Goal: Answer question/provide support: Answer question/provide support

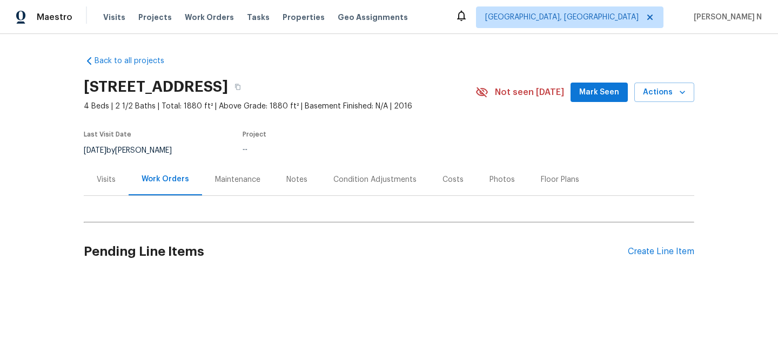
click at [226, 180] on div "Maintenance" at bounding box center [237, 179] width 45 height 11
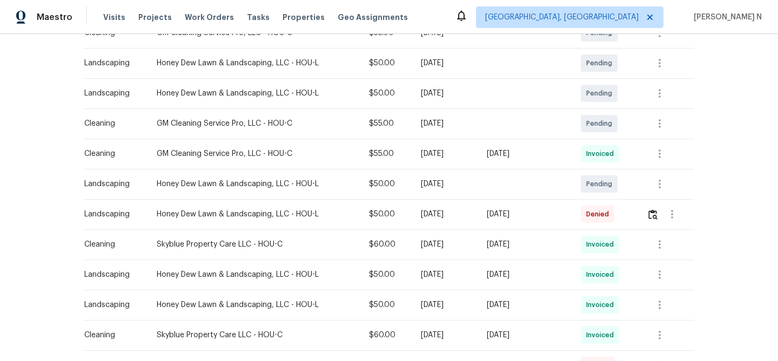
scroll to position [242, 0]
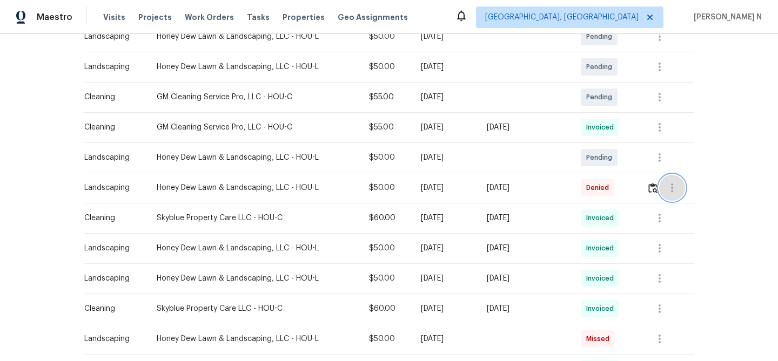
click at [662, 187] on button "button" at bounding box center [672, 188] width 26 height 26
click at [655, 188] on div at bounding box center [389, 180] width 778 height 361
click at [651, 190] on img "button" at bounding box center [652, 188] width 9 height 10
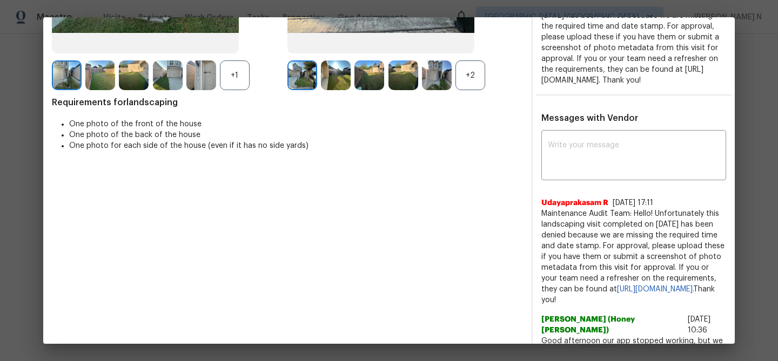
scroll to position [154, 0]
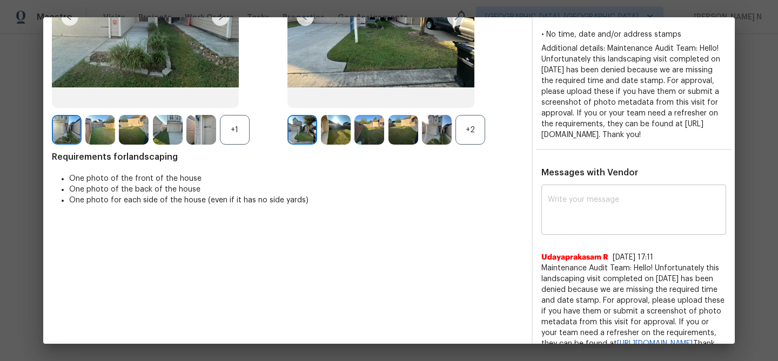
click at [629, 225] on textarea at bounding box center [633, 211] width 172 height 30
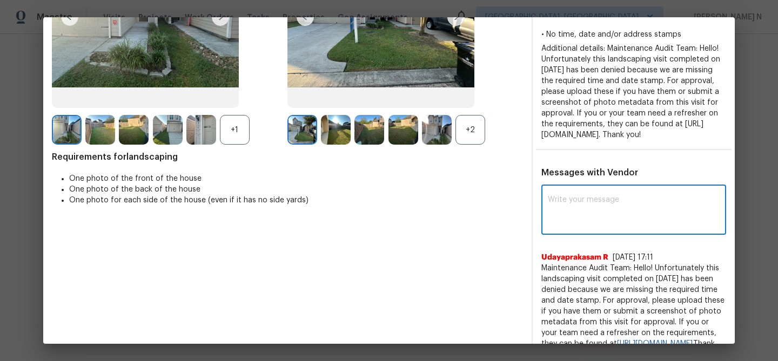
paste textarea "Maintenance Audit Team: Hello! Thank you for the feedback after further review …"
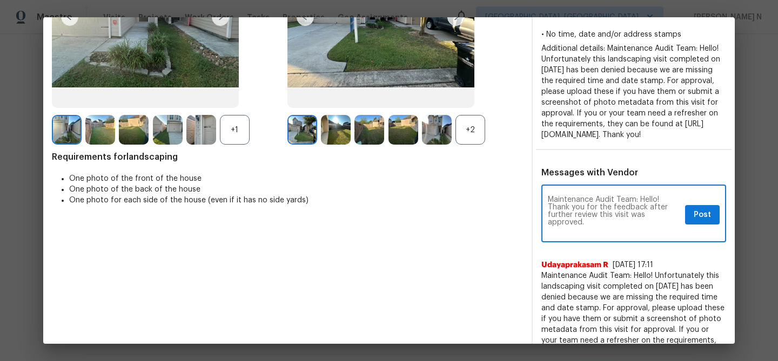
scroll to position [0, 0]
type textarea "Maintenance Audit Team: Hello! Thank you for the feedback after further review …"
click at [701, 222] on span "Post" at bounding box center [701, 214] width 17 height 13
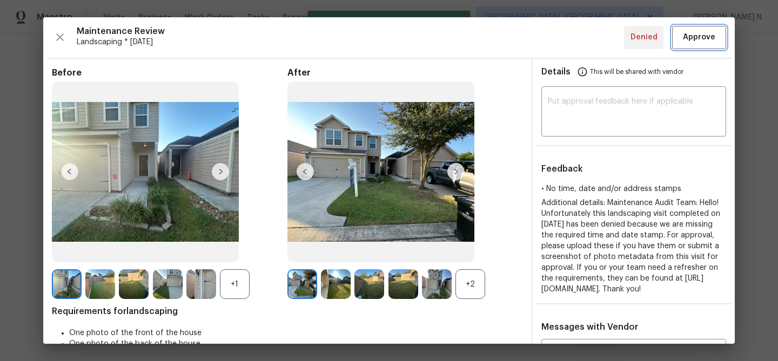
click at [700, 42] on span "Approve" at bounding box center [698, 37] width 32 height 13
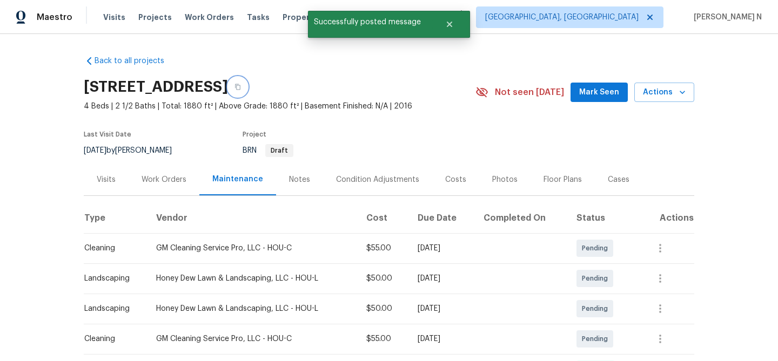
click at [241, 86] on icon "button" at bounding box center [237, 87] width 6 height 6
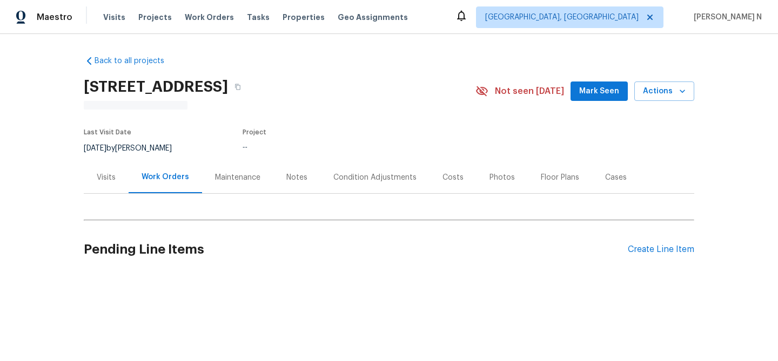
click at [217, 181] on div "Maintenance" at bounding box center [237, 177] width 45 height 11
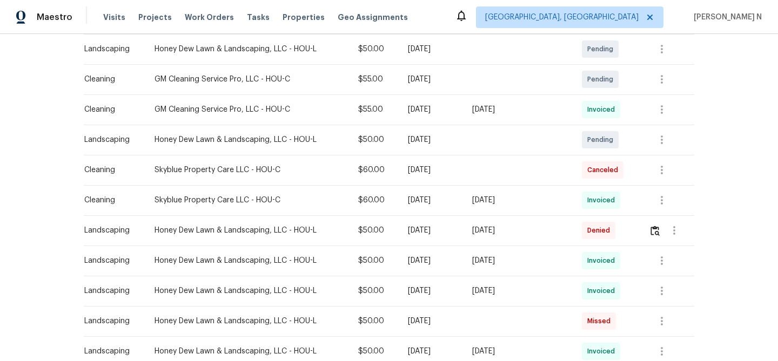
scroll to position [279, 0]
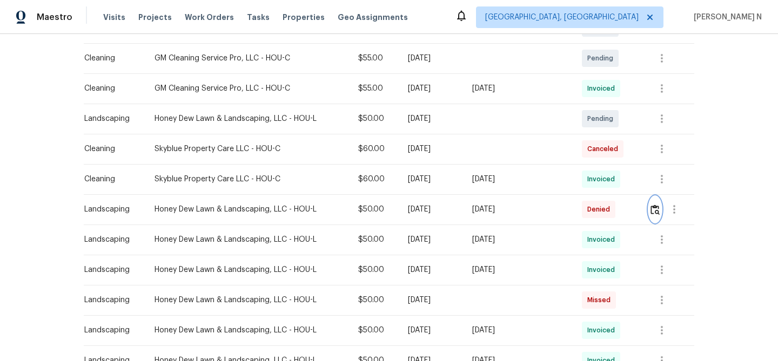
click at [655, 217] on button "button" at bounding box center [654, 210] width 12 height 26
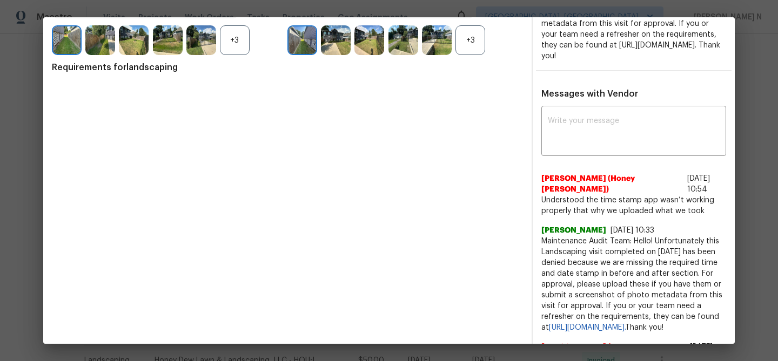
scroll to position [262, 0]
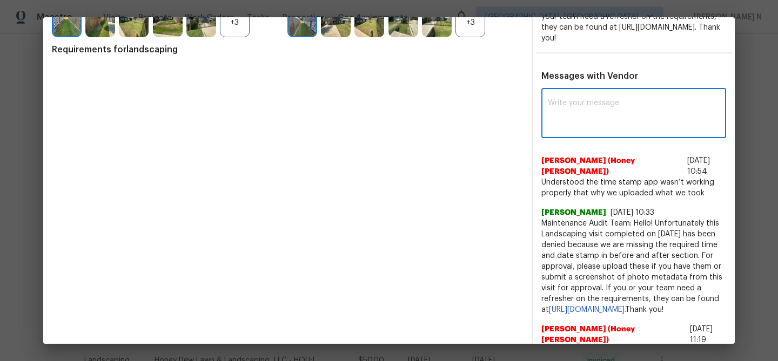
click at [571, 130] on textarea at bounding box center [633, 114] width 172 height 30
paste textarea "Maintenance Audit Team: Hello! Thank you for the feedback after further review …"
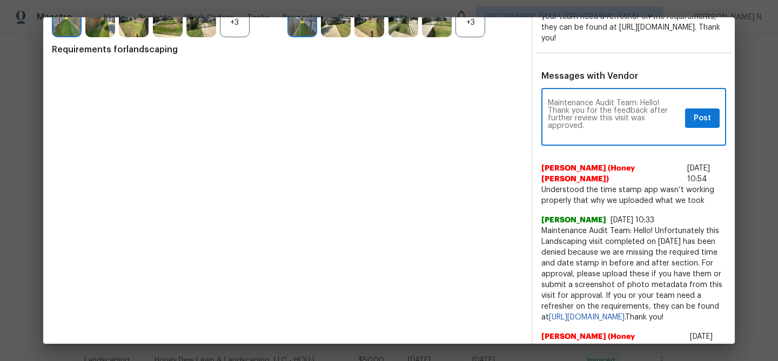
scroll to position [0, 0]
type textarea "Maintenance Audit Team: Hello! Thank you for the feedback after further review …"
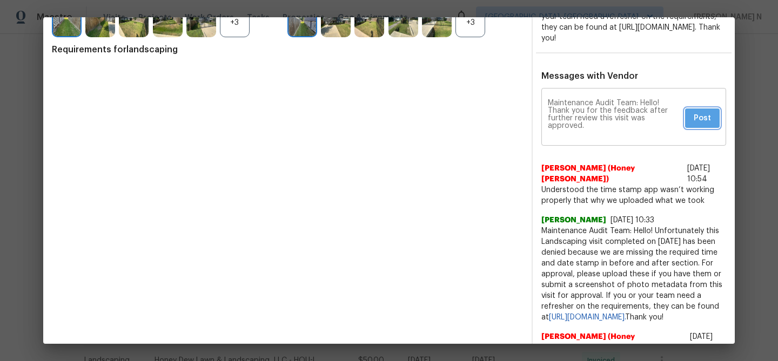
click at [710, 129] on button "Post" at bounding box center [702, 119] width 35 height 20
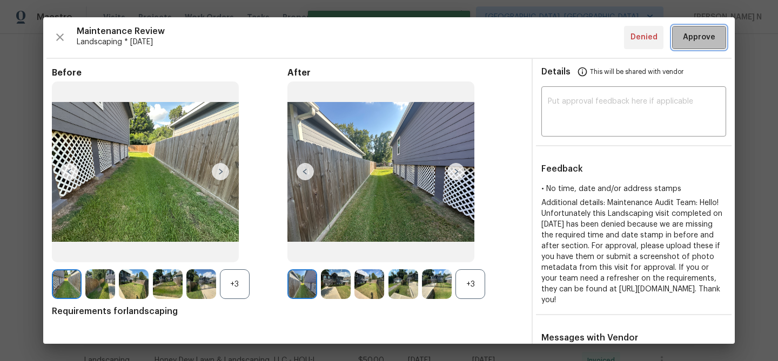
click at [705, 39] on span "Approve" at bounding box center [698, 37] width 32 height 13
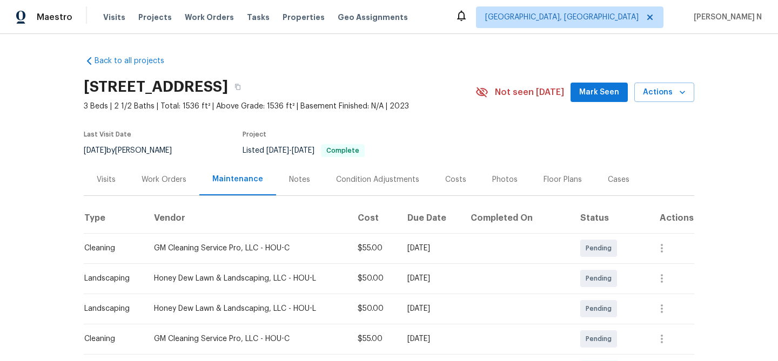
click at [375, 87] on div "6011 Marwood Dr, Humble, TX 77396" at bounding box center [279, 87] width 391 height 28
click at [247, 87] on button "button" at bounding box center [237, 86] width 19 height 19
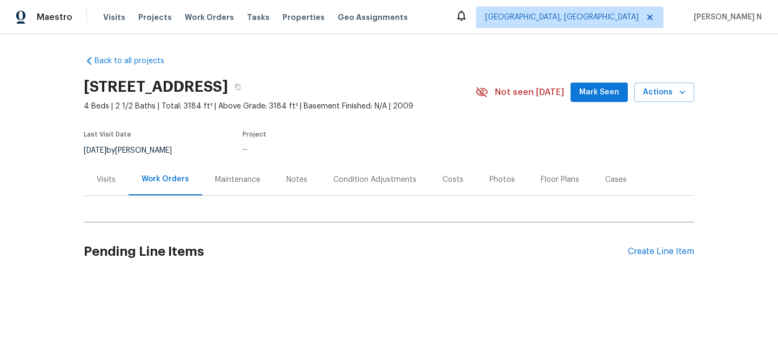
click at [220, 191] on div "Maintenance" at bounding box center [237, 180] width 71 height 32
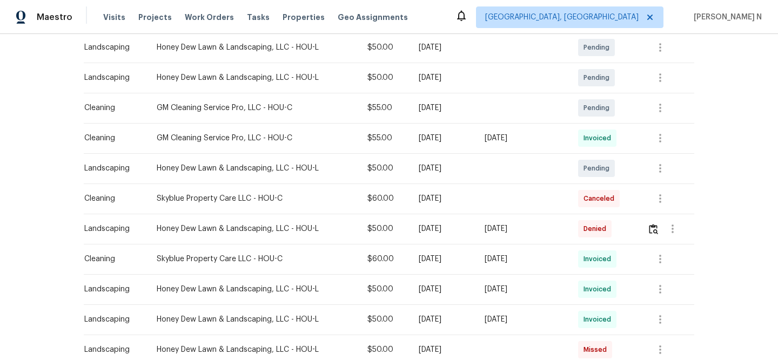
scroll to position [244, 0]
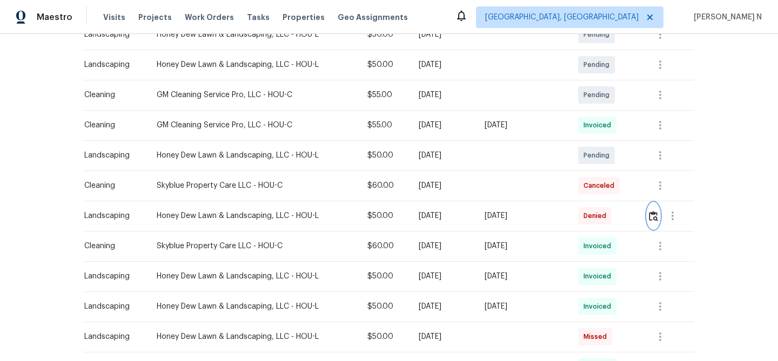
click at [653, 220] on img "button" at bounding box center [652, 216] width 9 height 10
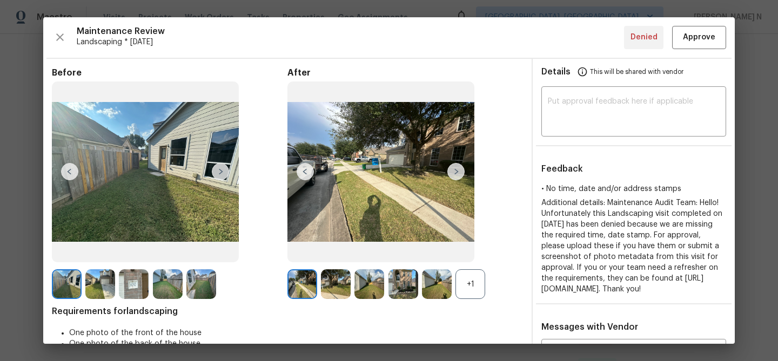
click at [470, 289] on div "+1" at bounding box center [470, 284] width 30 height 30
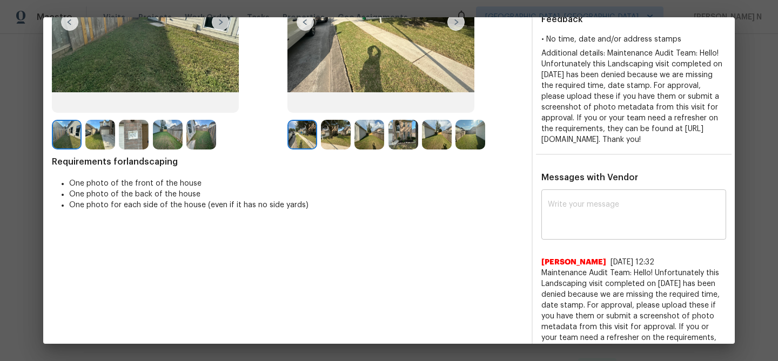
click at [577, 231] on textarea at bounding box center [633, 216] width 172 height 30
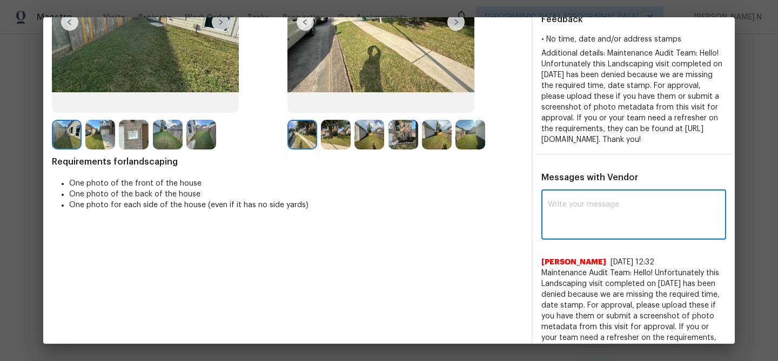
paste textarea "Maintenance Audit Team: Hello! Thank you for the feedback after further review …"
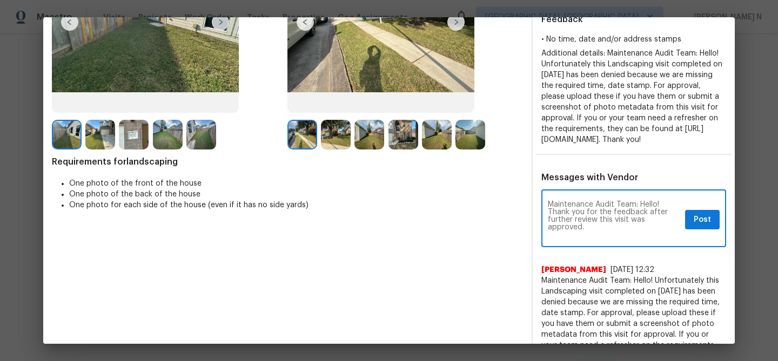
scroll to position [0, 0]
type textarea "Maintenance Audit Team: Hello! Thank you for the feedback after further review …"
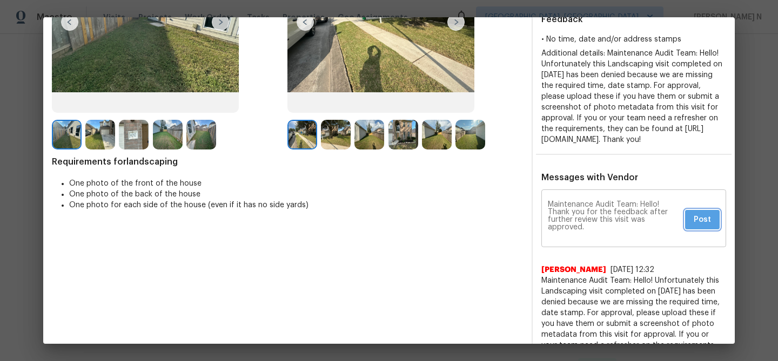
click at [712, 230] on button "Post" at bounding box center [702, 220] width 35 height 20
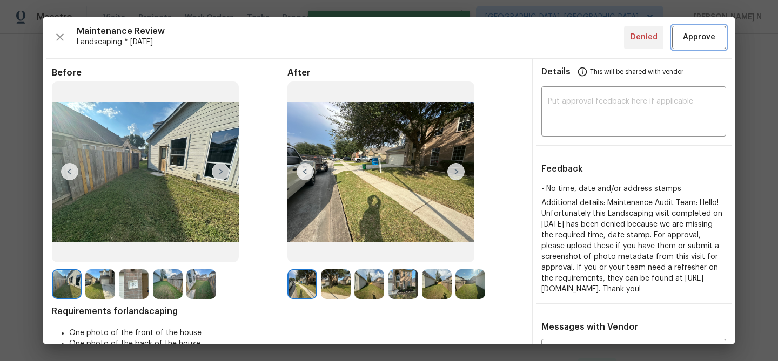
click at [691, 40] on span "Approve" at bounding box center [698, 37] width 32 height 13
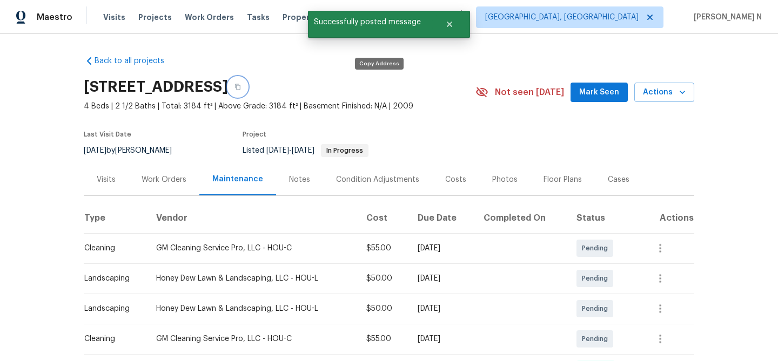
click at [240, 89] on icon "button" at bounding box center [237, 87] width 5 height 6
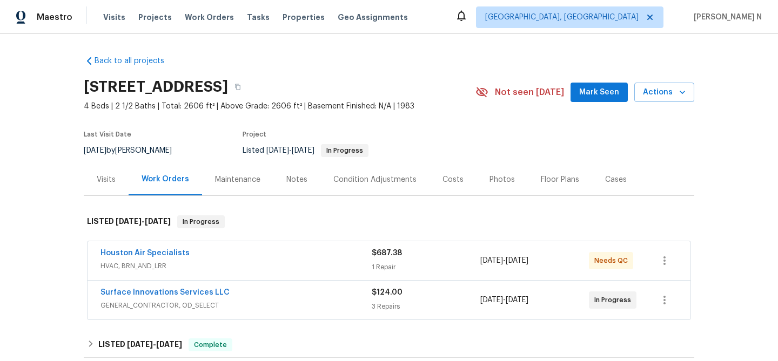
click at [220, 174] on div "Maintenance" at bounding box center [237, 179] width 45 height 11
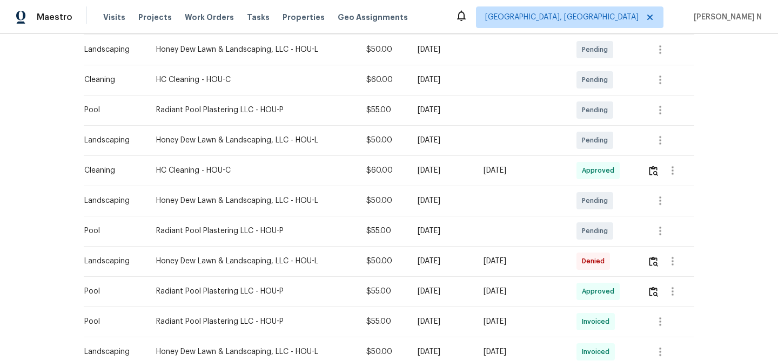
scroll to position [251, 0]
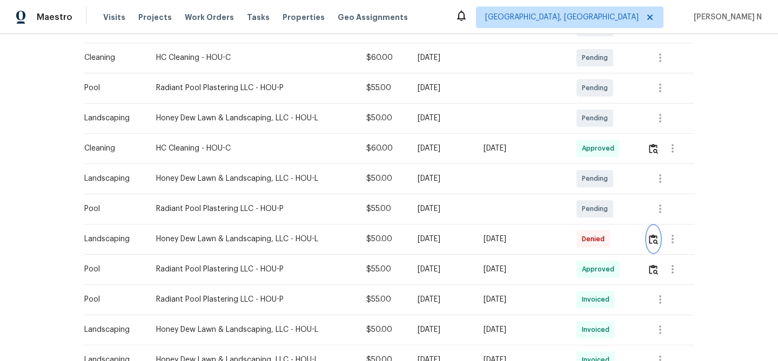
click at [653, 242] on img "button" at bounding box center [652, 239] width 9 height 10
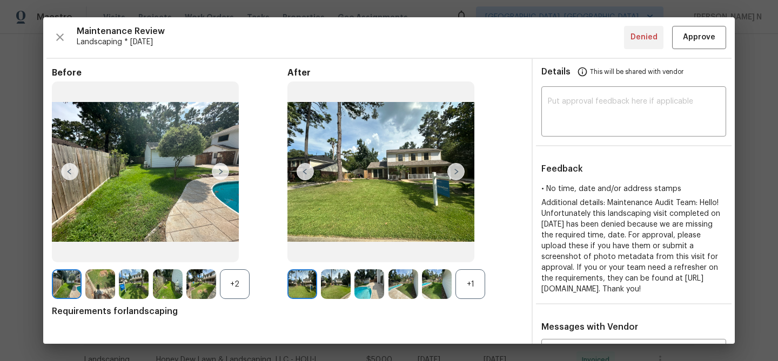
click at [475, 294] on div "+1" at bounding box center [470, 284] width 30 height 30
click at [232, 287] on div "+2" at bounding box center [235, 284] width 30 height 30
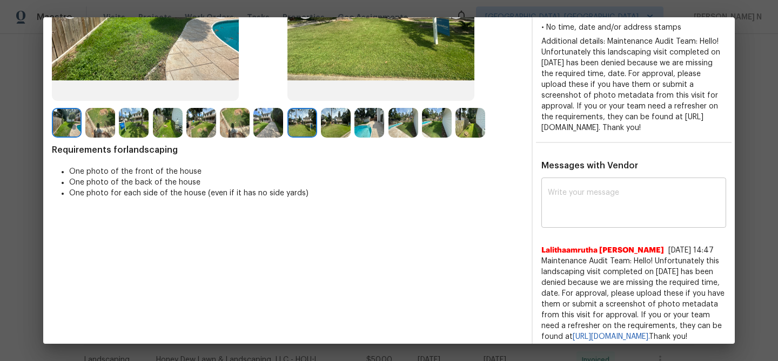
scroll to position [182, 0]
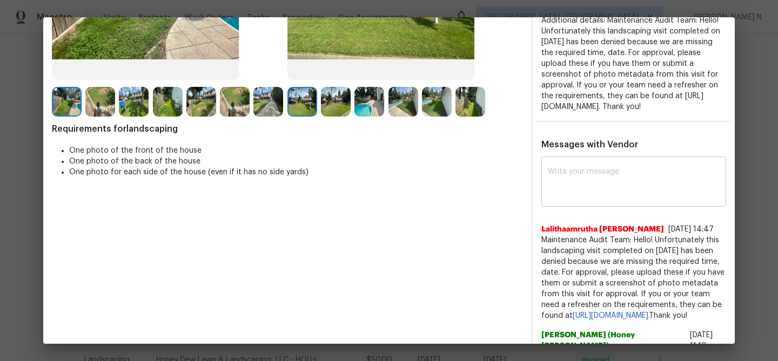
click at [588, 188] on textarea at bounding box center [633, 183] width 172 height 30
paste textarea "Maintenance Audit Team: Hello! Thank you for the feedback after further review …"
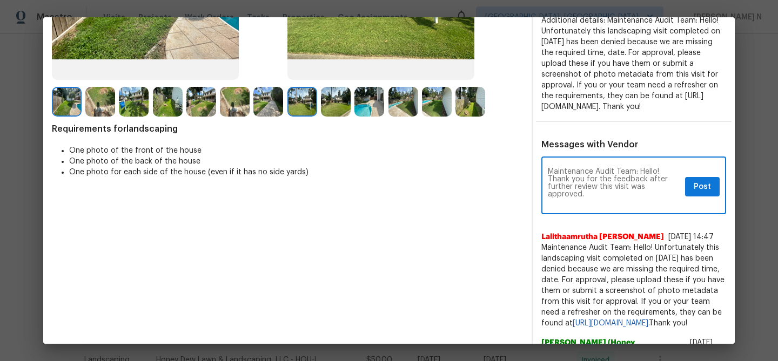
scroll to position [0, 0]
type textarea "Maintenance Audit Team: Hello! Thank you for the feedback after further review …"
click at [701, 194] on span "Post" at bounding box center [701, 186] width 17 height 13
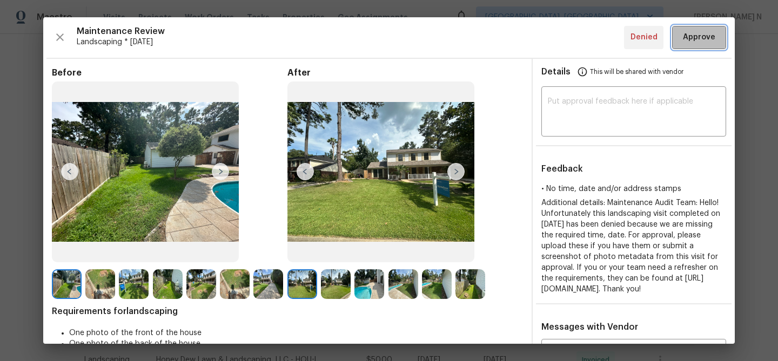
click at [692, 48] on button "Approve" at bounding box center [699, 37] width 54 height 23
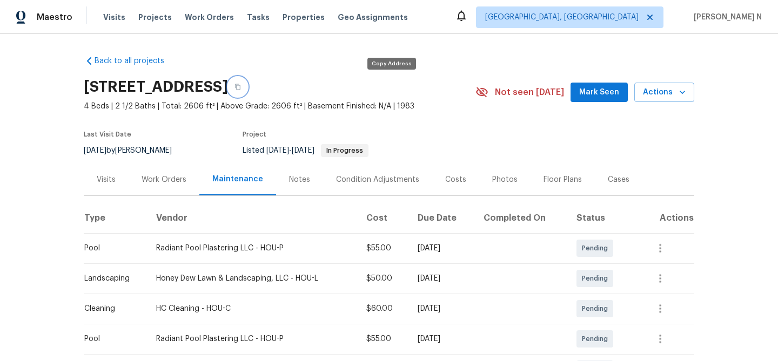
click at [241, 86] on icon "button" at bounding box center [237, 87] width 6 height 6
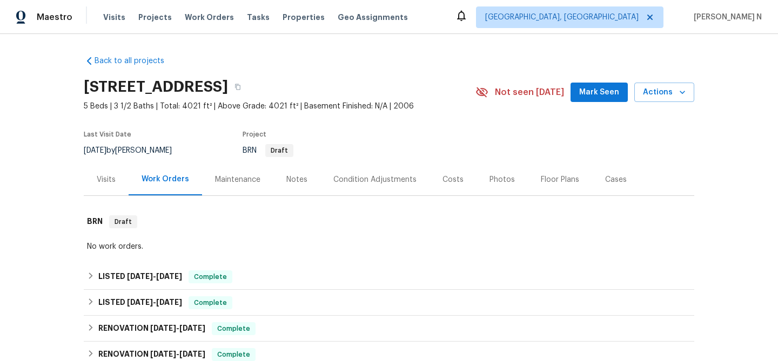
click at [232, 181] on div "Maintenance" at bounding box center [237, 179] width 45 height 11
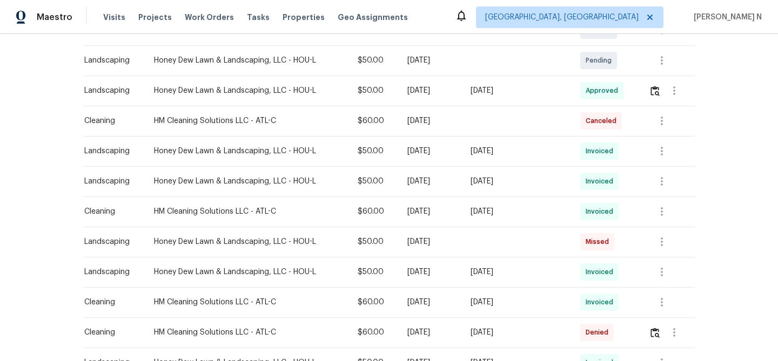
scroll to position [195, 0]
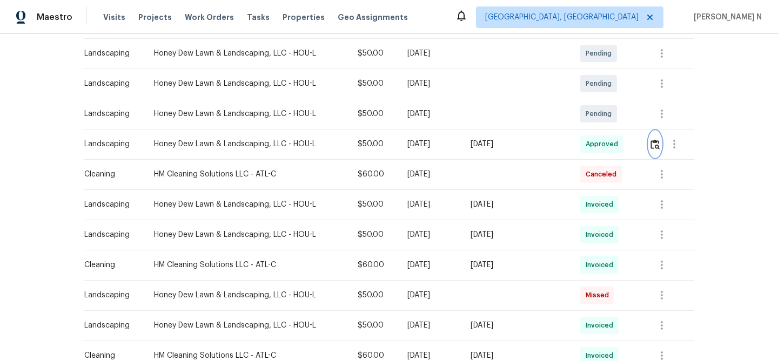
click at [652, 148] on img "button" at bounding box center [654, 144] width 9 height 10
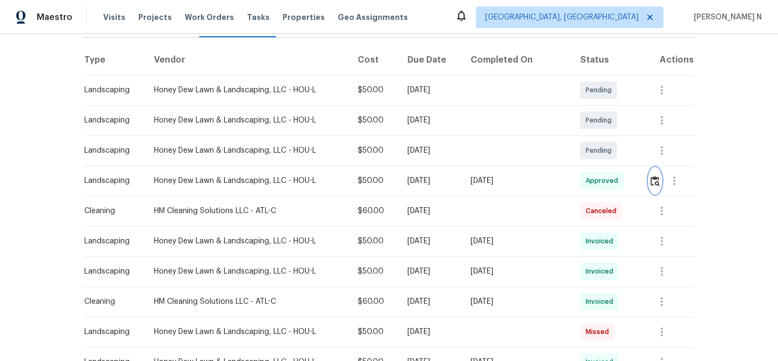
scroll to position [0, 0]
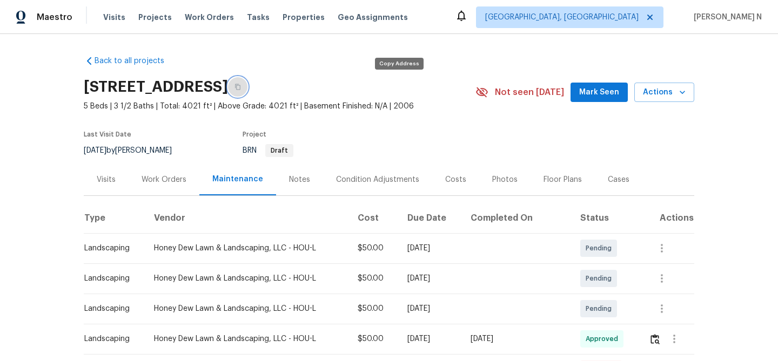
click at [241, 84] on icon "button" at bounding box center [237, 87] width 6 height 6
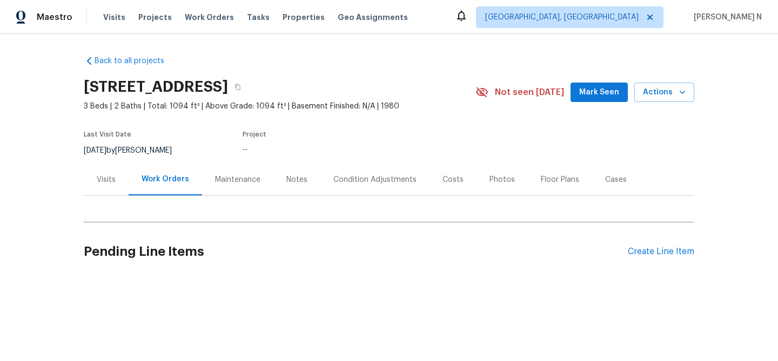
click at [250, 179] on div "Maintenance" at bounding box center [237, 179] width 45 height 11
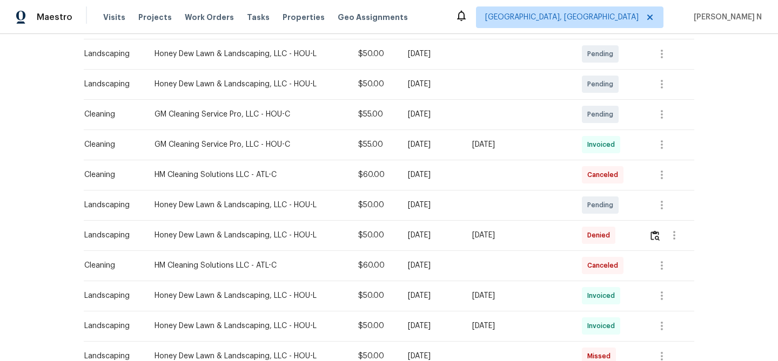
scroll to position [227, 0]
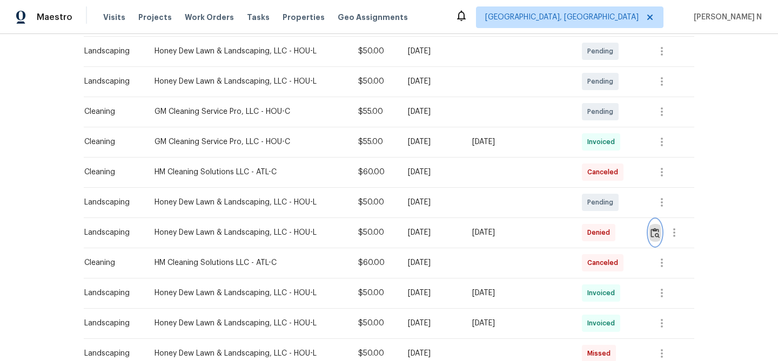
click at [651, 234] on button "button" at bounding box center [654, 233] width 12 height 26
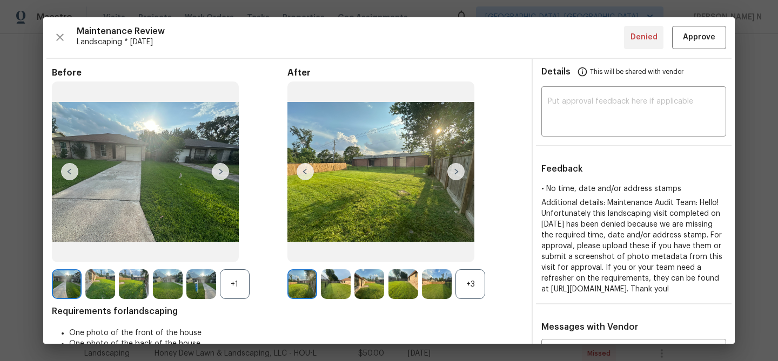
click at [474, 283] on div "+3" at bounding box center [470, 284] width 30 height 30
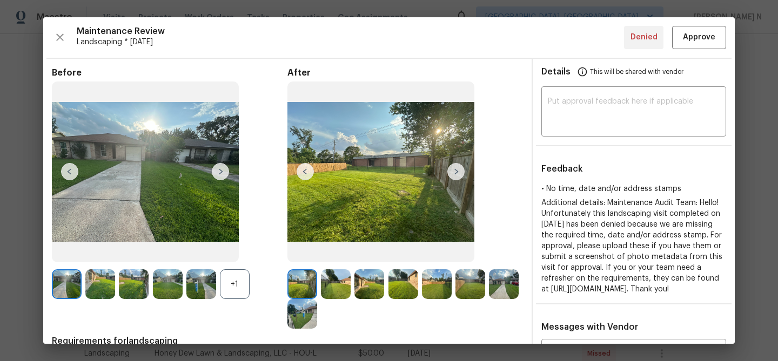
click at [233, 279] on div "+1" at bounding box center [235, 284] width 30 height 30
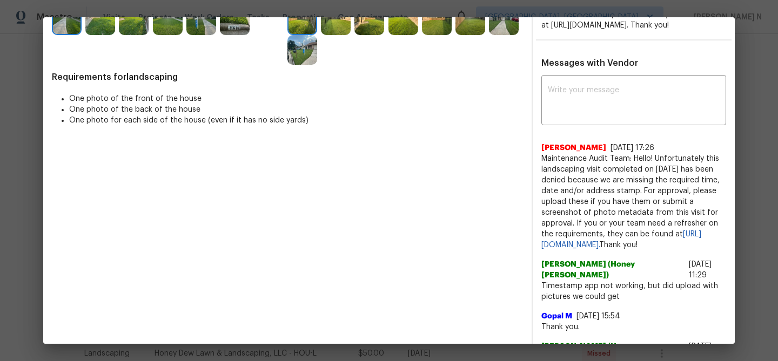
scroll to position [237, 0]
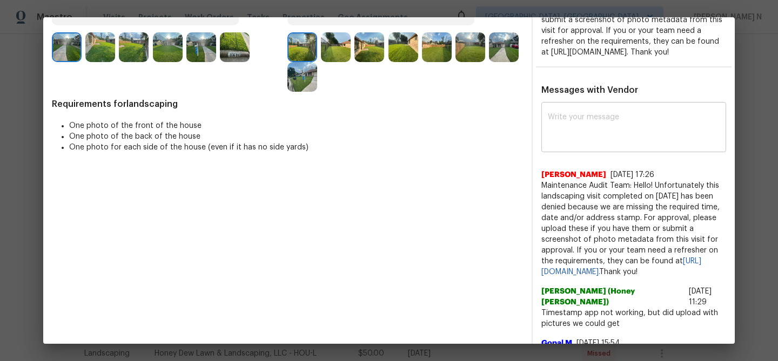
click at [611, 144] on textarea at bounding box center [633, 128] width 172 height 30
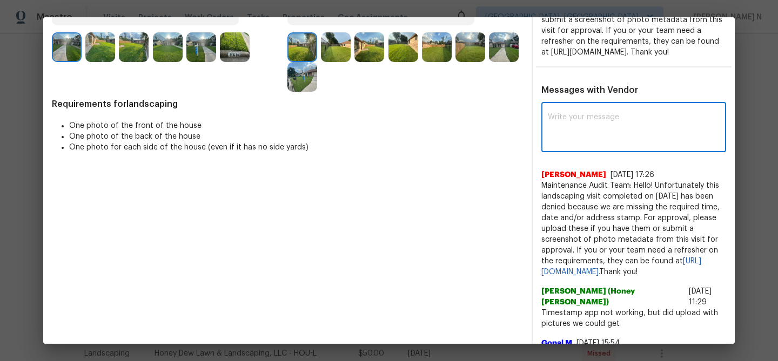
paste textarea "Maintenance Audit Team: Hello! Thank you for the feedback after further review …"
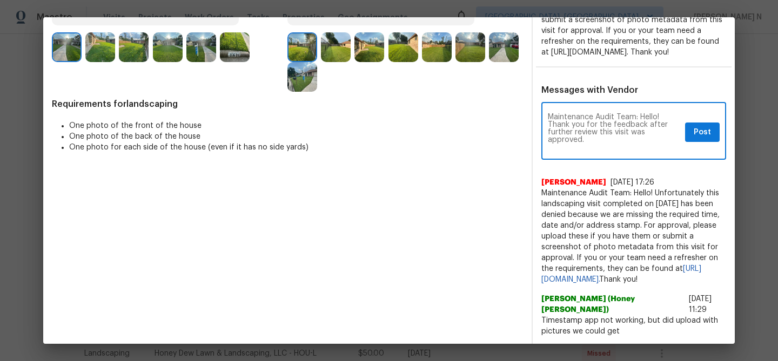
scroll to position [0, 0]
type textarea "Maintenance Audit Team: Hello! Thank you for the feedback after further review …"
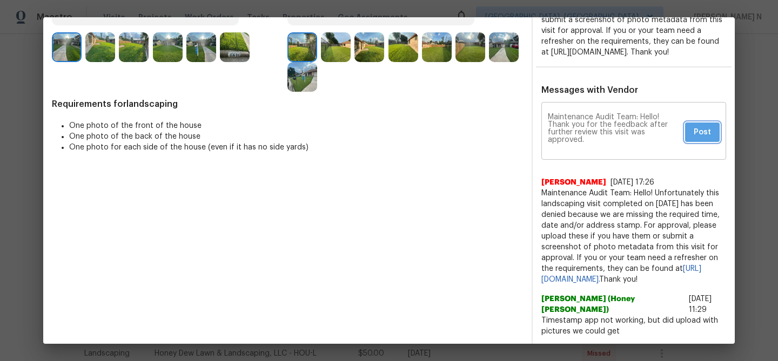
click at [704, 139] on span "Post" at bounding box center [701, 132] width 17 height 13
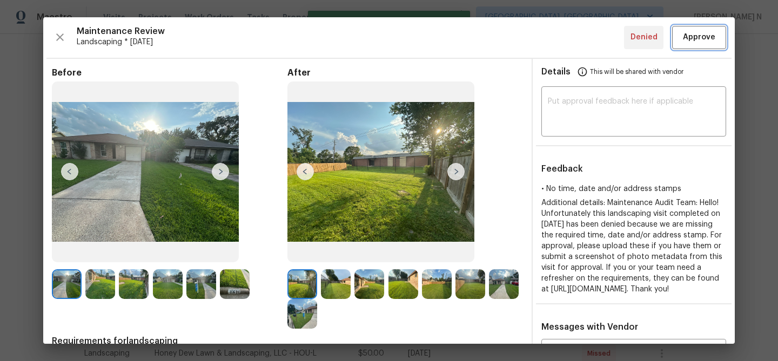
click at [693, 46] on button "Approve" at bounding box center [699, 37] width 54 height 23
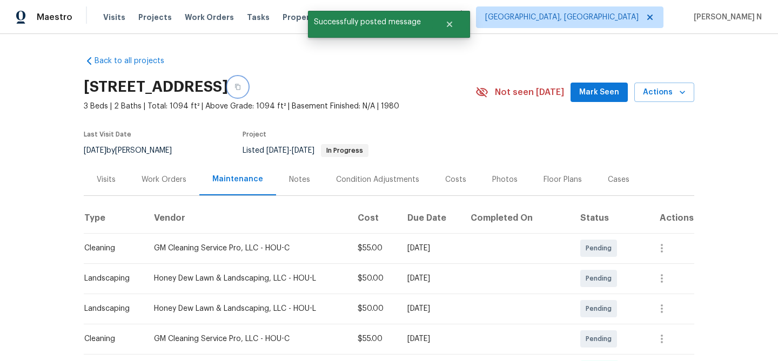
click at [241, 86] on icon "button" at bounding box center [237, 87] width 6 height 6
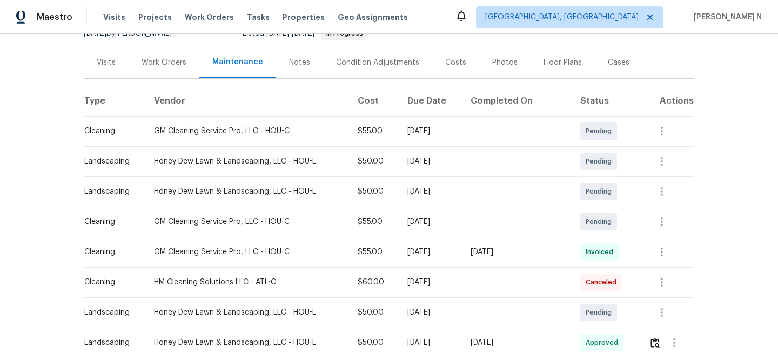
scroll to position [156, 0]
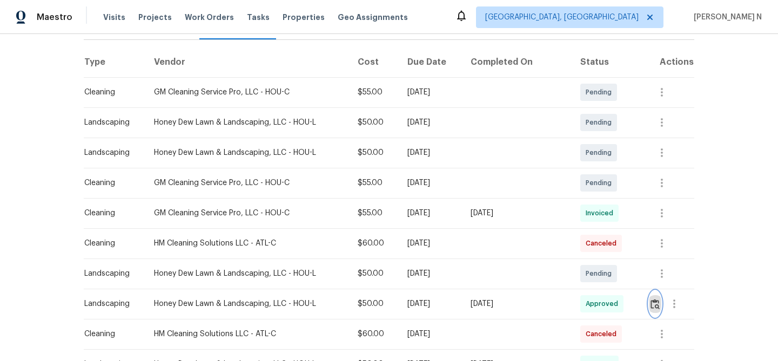
click at [659, 310] on button "button" at bounding box center [654, 304] width 12 height 26
click at [438, 241] on div "[DATE]" at bounding box center [430, 243] width 46 height 11
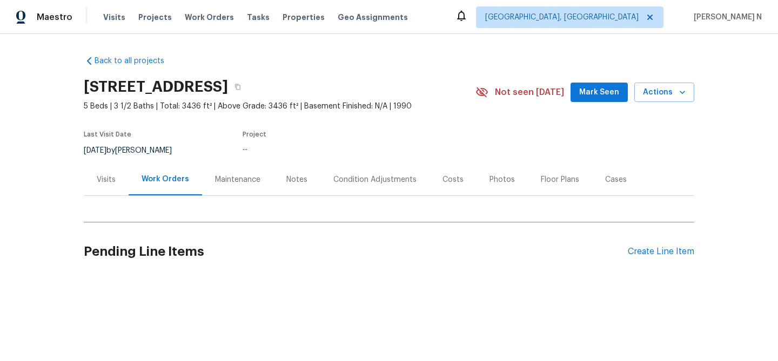
click at [240, 182] on div "Maintenance" at bounding box center [237, 179] width 45 height 11
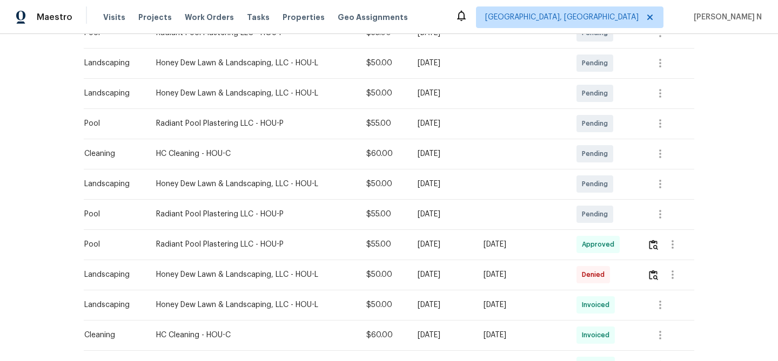
scroll to position [254, 0]
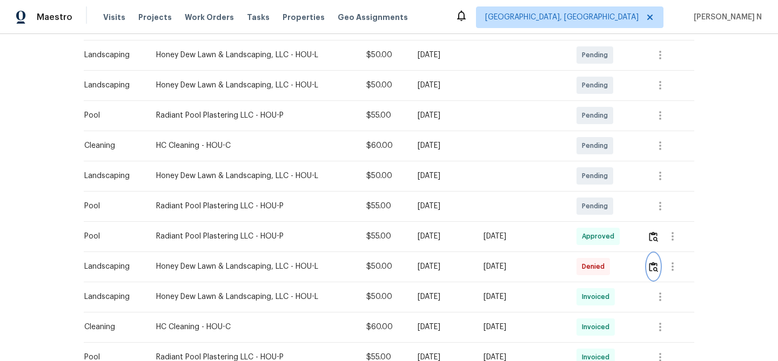
click at [657, 267] on img "button" at bounding box center [652, 267] width 9 height 10
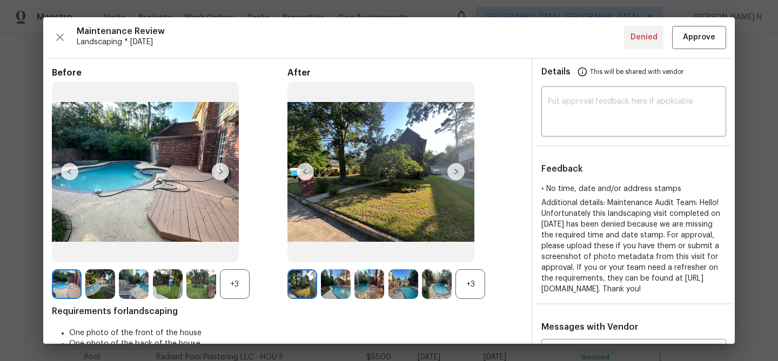
click at [479, 295] on div "+3" at bounding box center [470, 284] width 30 height 30
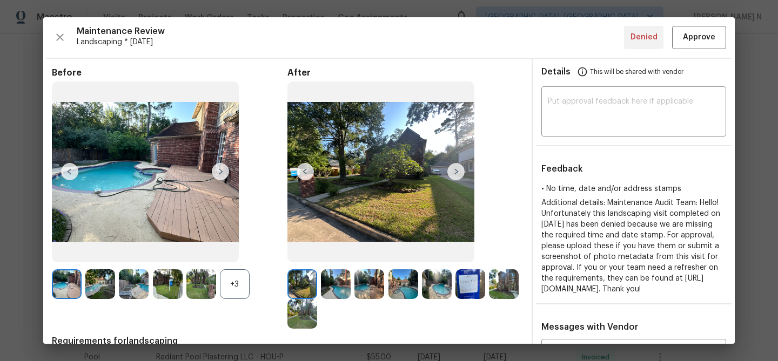
click at [236, 291] on div "+3" at bounding box center [235, 284] width 30 height 30
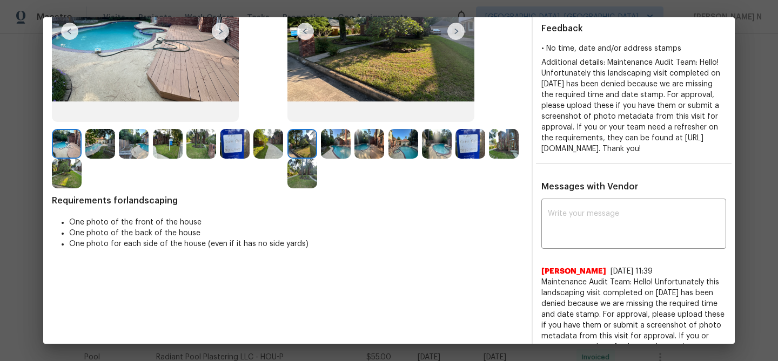
scroll to position [129, 0]
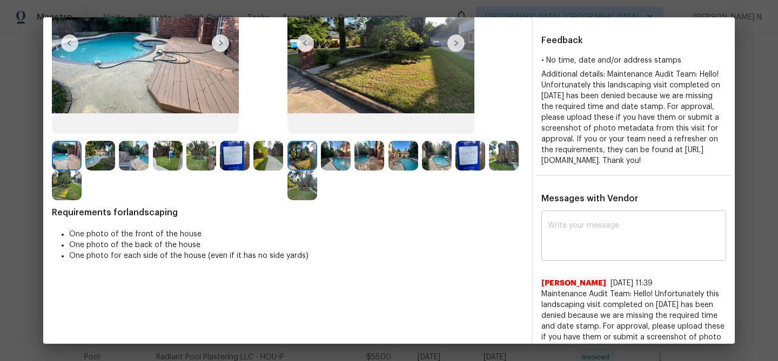
click at [557, 240] on textarea at bounding box center [633, 237] width 172 height 30
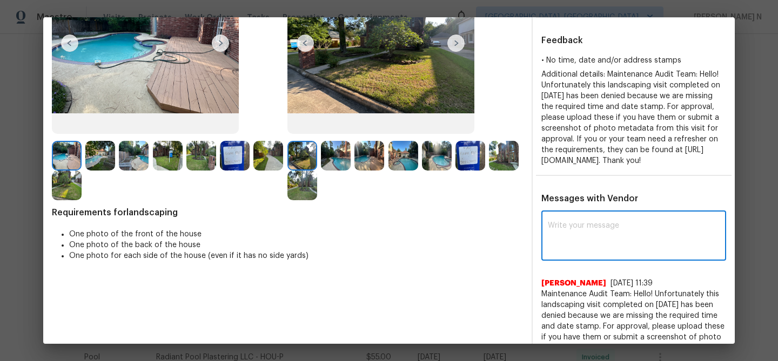
paste textarea "Maintenance Audit Team: Hello! Thank you for the feedback after further review …"
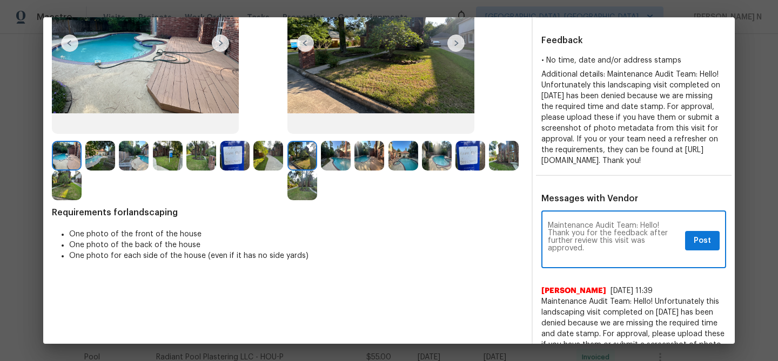
scroll to position [0, 0]
type textarea "Maintenance Audit Team: Hello! Thank you for the feedback after further review …"
click at [695, 248] on span "Post" at bounding box center [701, 240] width 17 height 13
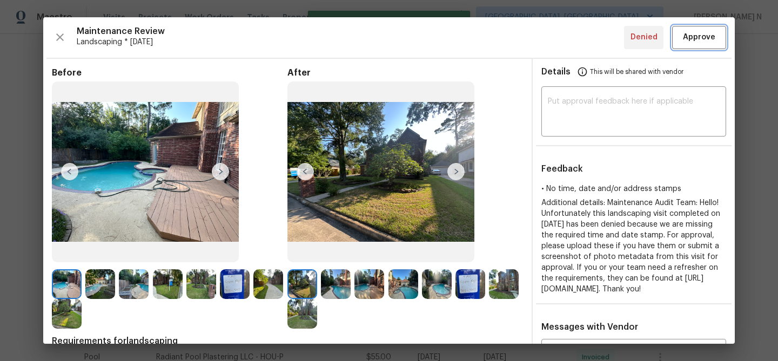
click at [694, 39] on span "Approve" at bounding box center [698, 37] width 32 height 13
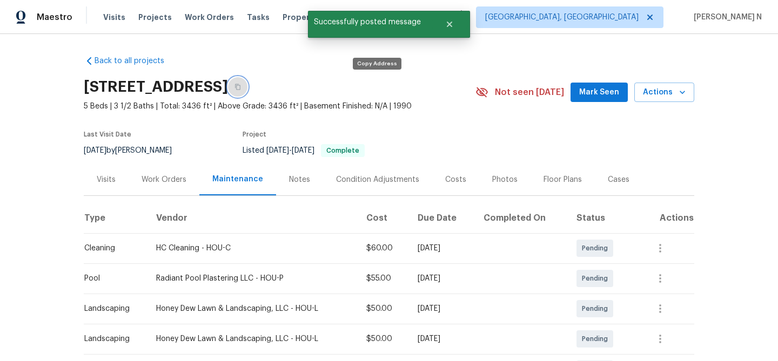
click at [247, 95] on button "button" at bounding box center [237, 86] width 19 height 19
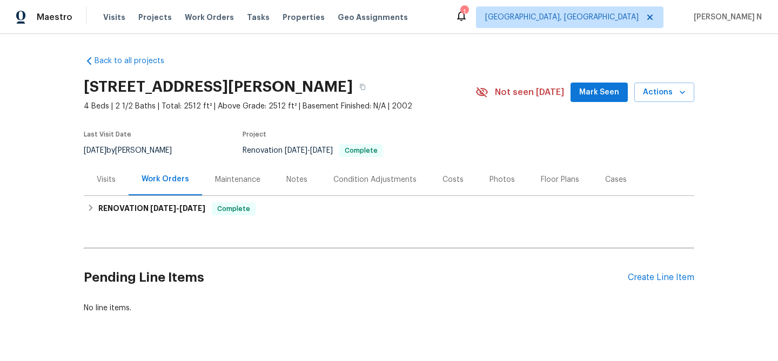
click at [228, 175] on div "Maintenance" at bounding box center [237, 179] width 45 height 11
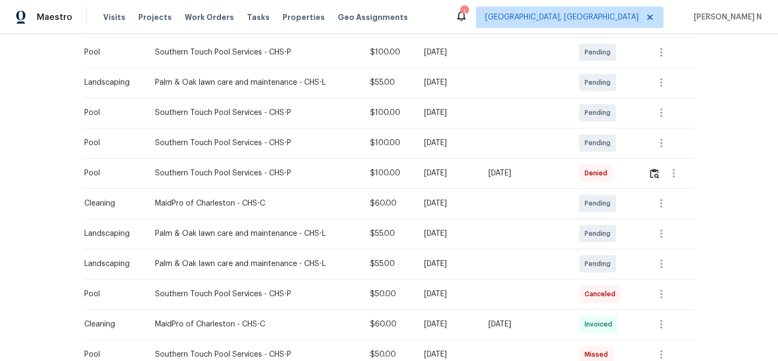
scroll to position [198, 0]
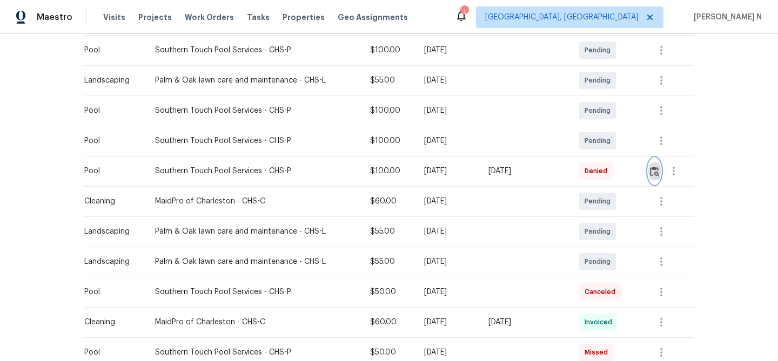
click at [651, 172] on button "button" at bounding box center [654, 171] width 12 height 26
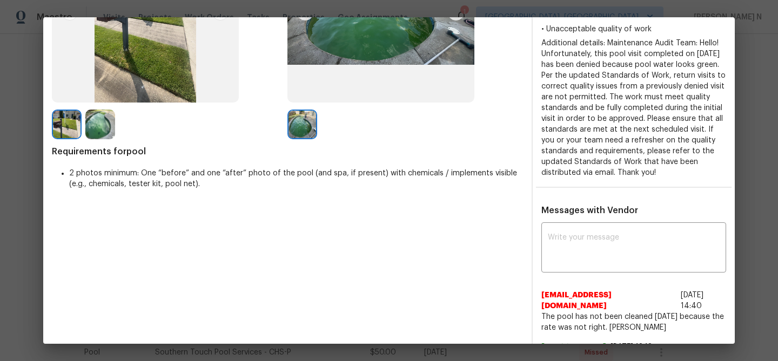
scroll to position [218, 0]
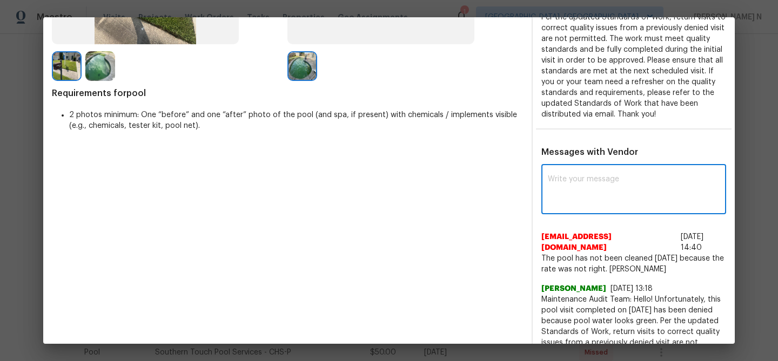
click at [592, 184] on textarea at bounding box center [633, 190] width 172 height 30
paste textarea "Maintenance Audit Team: Hello! Thank you for the feedback after further review …"
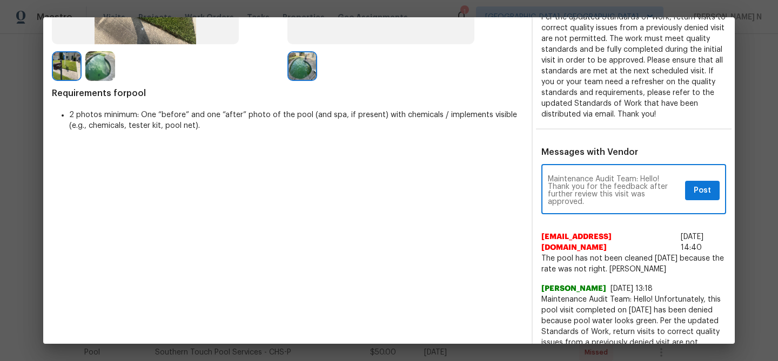
type textarea "Maintenance Audit Team: Hello! Thank you for the feedback after further review …"
click at [709, 194] on span "Post" at bounding box center [701, 190] width 17 height 13
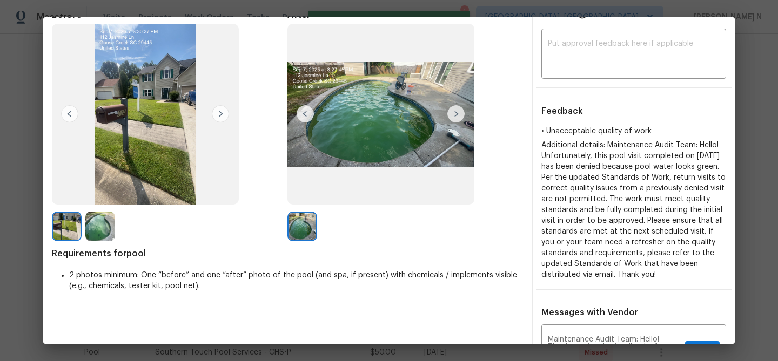
scroll to position [0, 0]
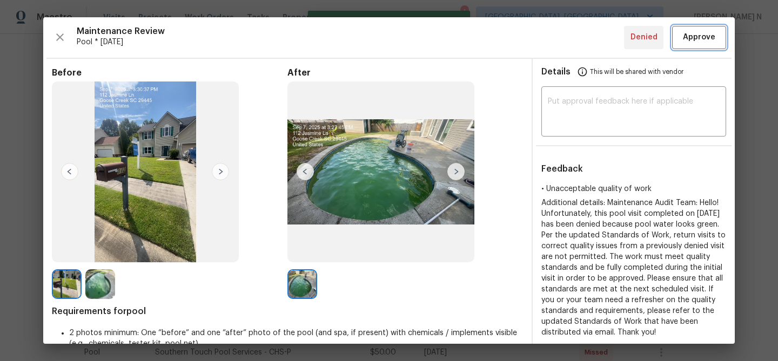
click at [699, 36] on span "Approve" at bounding box center [698, 37] width 32 height 13
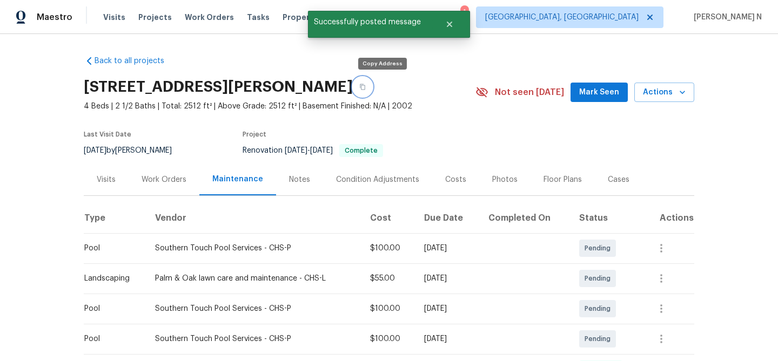
click at [372, 93] on button "button" at bounding box center [362, 86] width 19 height 19
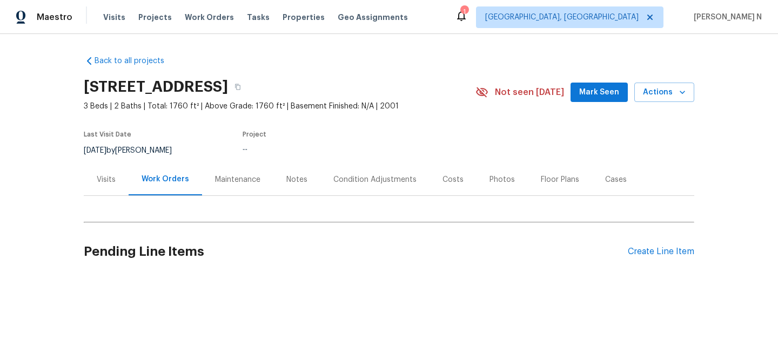
click at [219, 176] on div "Maintenance" at bounding box center [237, 179] width 45 height 11
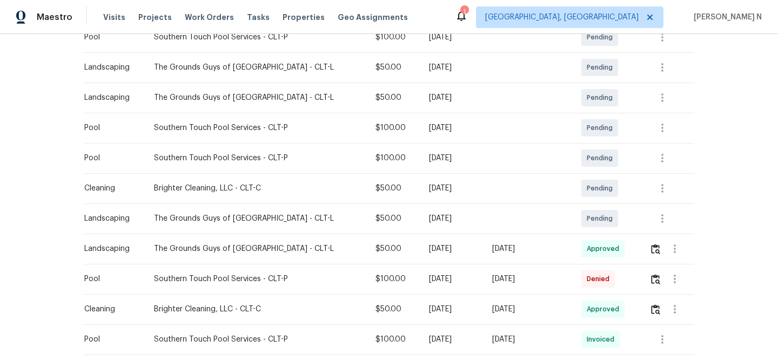
scroll to position [245, 0]
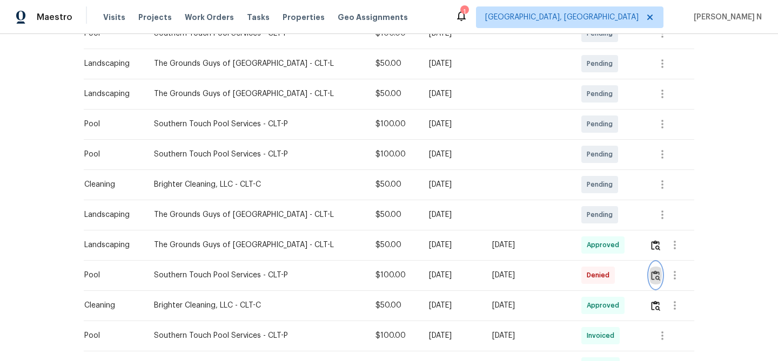
click at [652, 272] on img "button" at bounding box center [655, 276] width 9 height 10
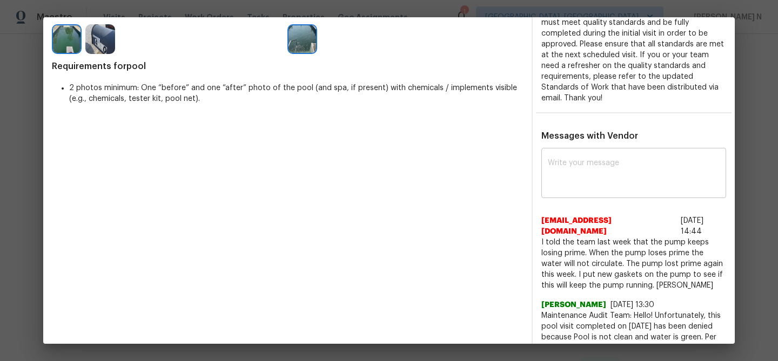
click at [580, 164] on textarea at bounding box center [633, 174] width 172 height 30
paste textarea "Maintenance Audit Team: Hello! Thank you for the feedback after further review …"
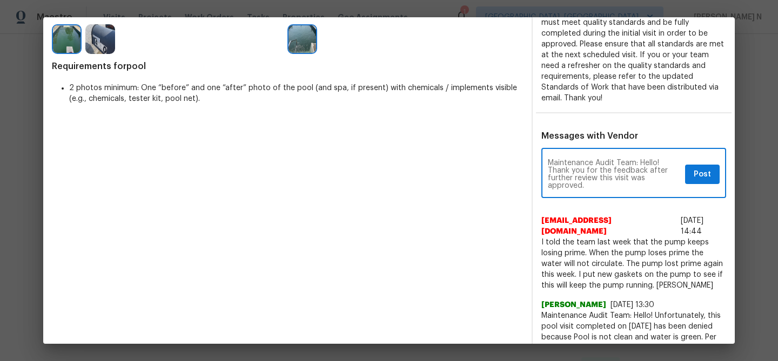
type textarea "Maintenance Audit Team: Hello! Thank you for the feedback after further review …"
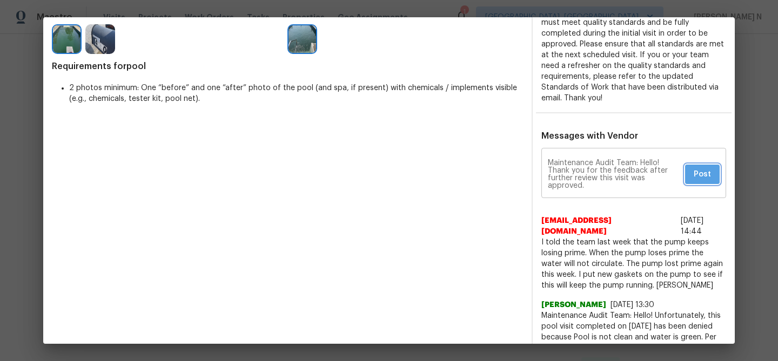
click at [695, 177] on span "Post" at bounding box center [701, 174] width 17 height 13
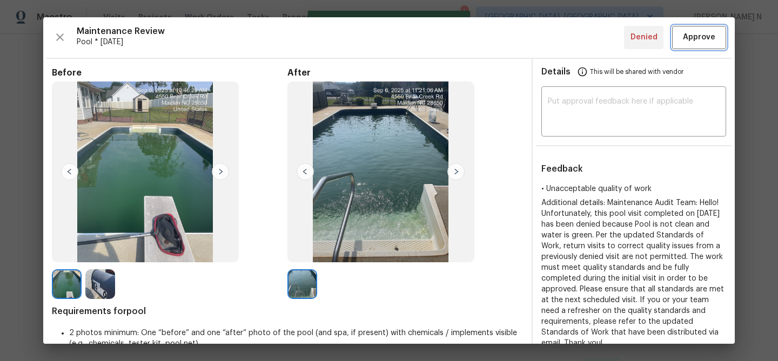
click at [694, 39] on span "Approve" at bounding box center [698, 37] width 32 height 13
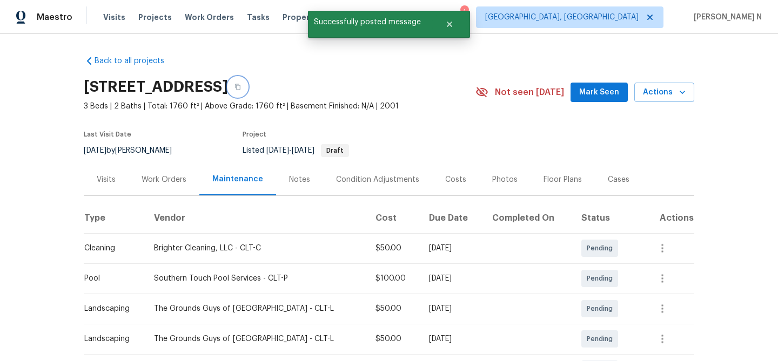
click at [247, 92] on button "button" at bounding box center [237, 86] width 19 height 19
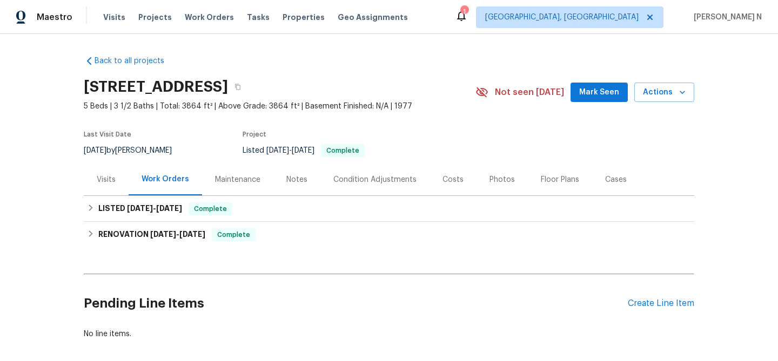
click at [249, 190] on div "Maintenance" at bounding box center [237, 180] width 71 height 32
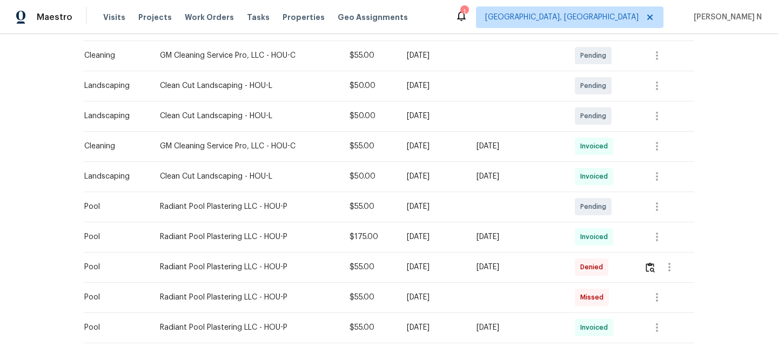
scroll to position [287, 0]
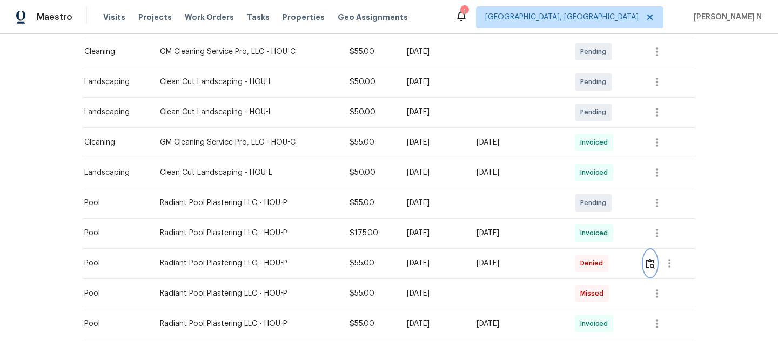
click at [653, 268] on img "button" at bounding box center [649, 264] width 9 height 10
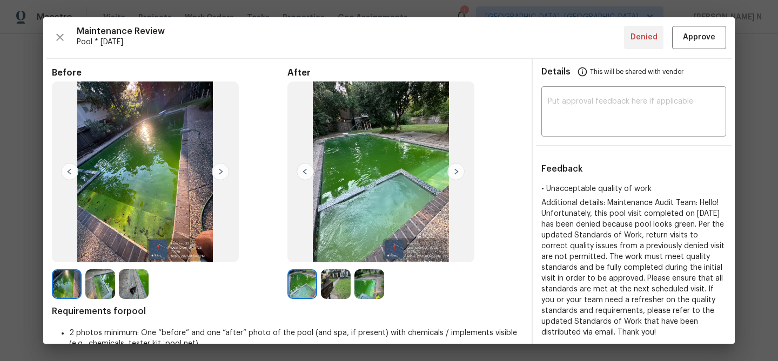
scroll to position [159, 0]
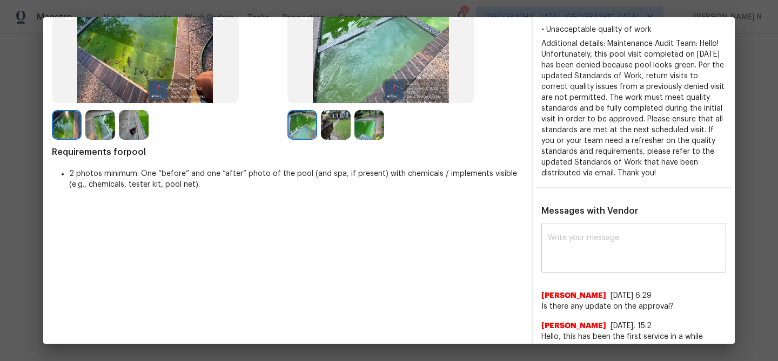
click at [591, 270] on div "x ​" at bounding box center [633, 250] width 185 height 48
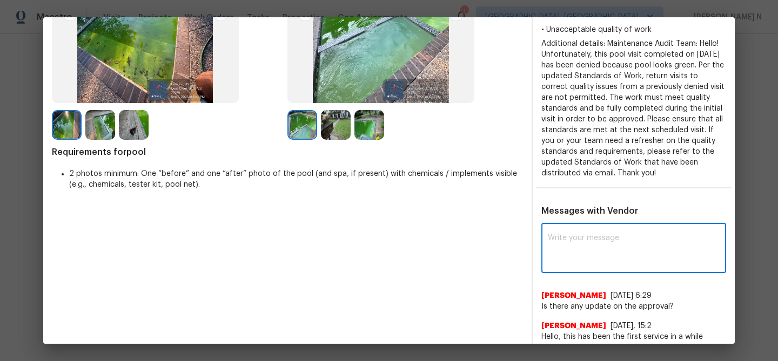
paste textarea "Maintenance Audit Team: Hello! Thank you for the feedback after further review …"
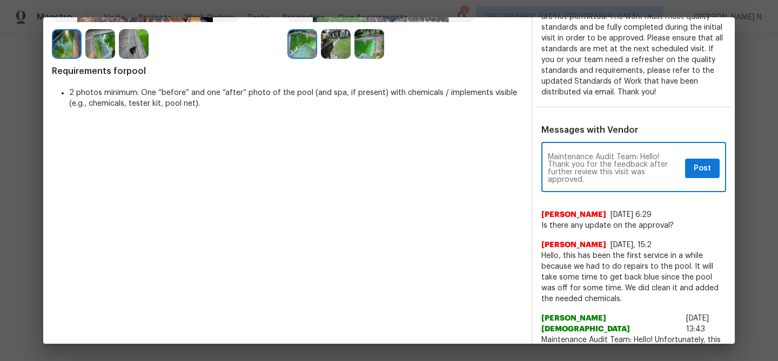
scroll to position [245, 0]
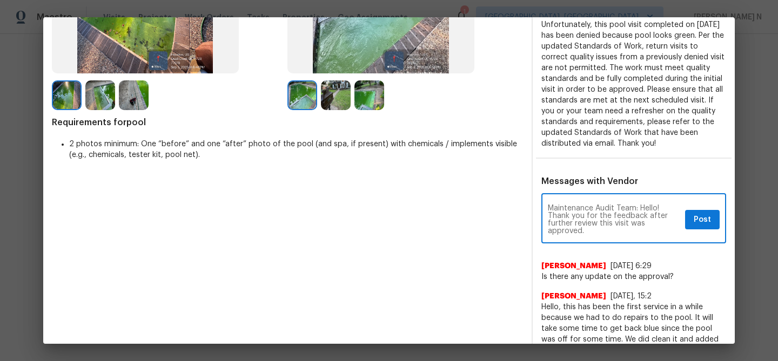
type textarea "Maintenance Audit Team: Hello! Thank you for the feedback after further review …"
click at [694, 221] on span "Post" at bounding box center [701, 219] width 17 height 13
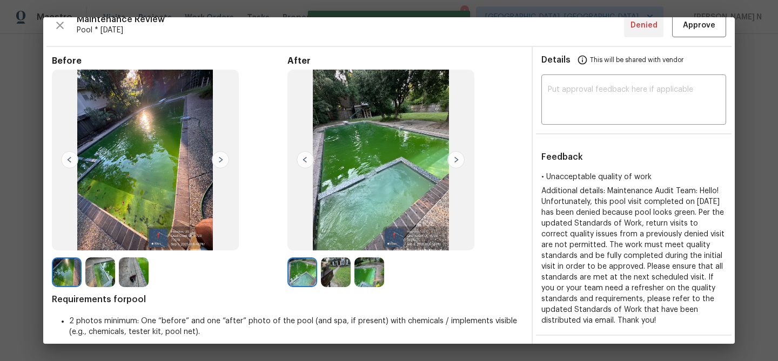
scroll to position [0, 0]
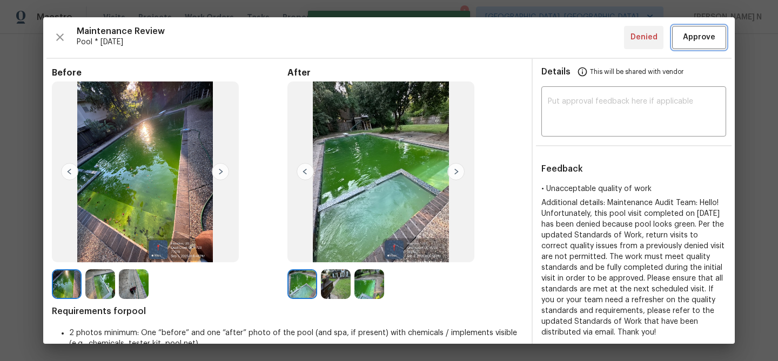
click at [697, 31] on span "Approve" at bounding box center [698, 37] width 32 height 13
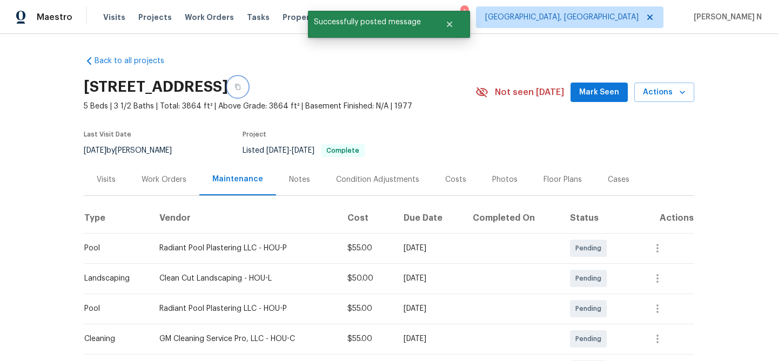
click at [247, 90] on button "button" at bounding box center [237, 86] width 19 height 19
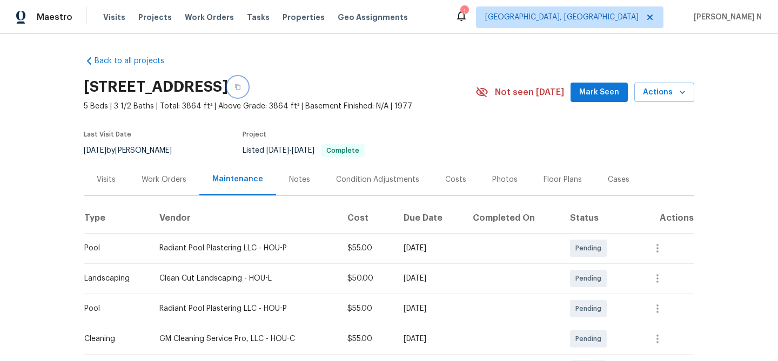
click at [240, 86] on icon "button" at bounding box center [237, 87] width 5 height 6
click at [247, 91] on button "button" at bounding box center [237, 86] width 19 height 19
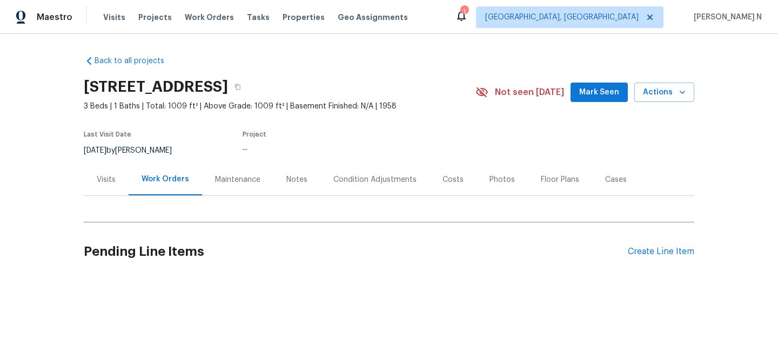
click at [215, 177] on div "Maintenance" at bounding box center [237, 179] width 45 height 11
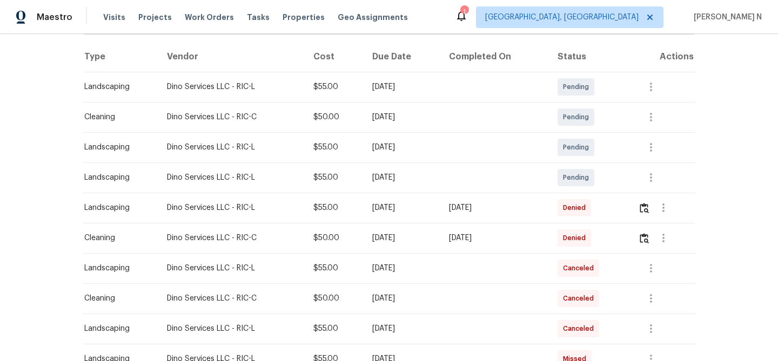
scroll to position [140, 0]
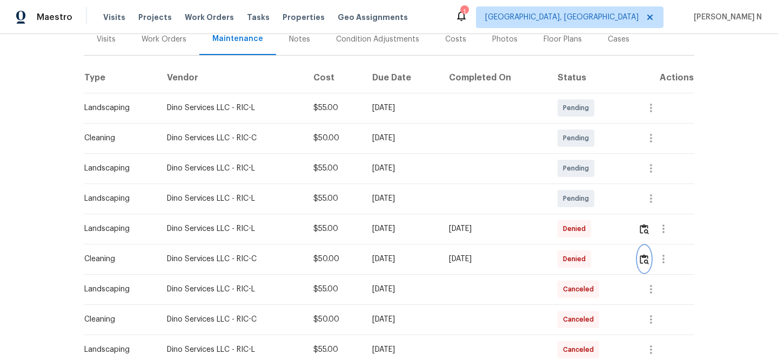
click at [648, 263] on img "button" at bounding box center [643, 259] width 9 height 10
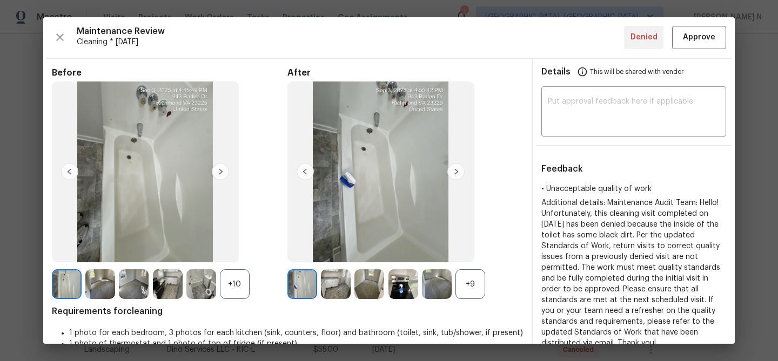
click at [468, 274] on div "+9" at bounding box center [470, 284] width 30 height 30
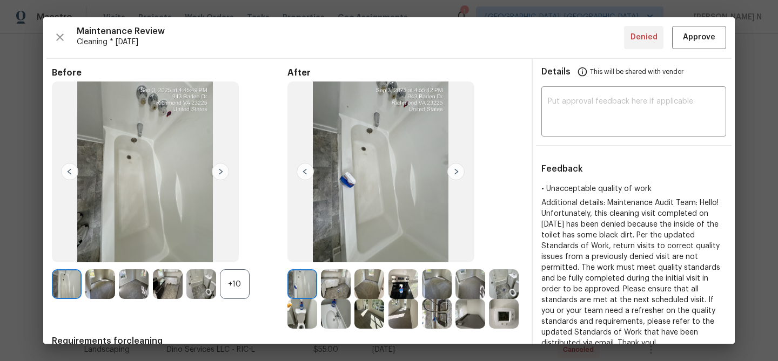
click at [240, 288] on div "+10" at bounding box center [235, 284] width 30 height 30
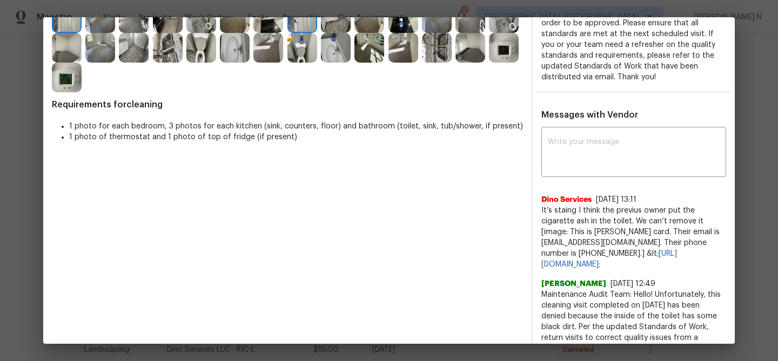
scroll to position [237, 0]
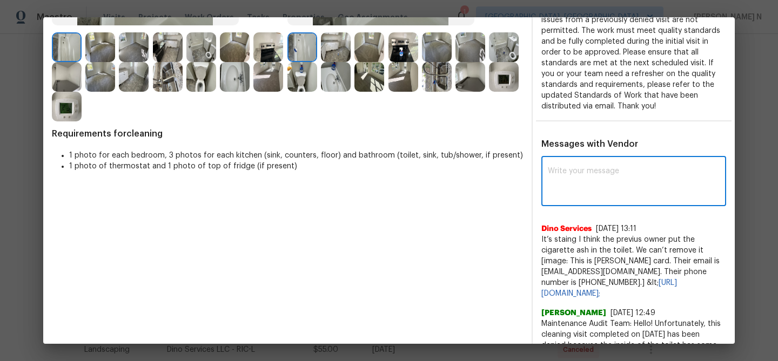
click at [582, 192] on textarea at bounding box center [633, 182] width 172 height 30
paste textarea "Maintenance Audit Team: Hello! Thank you for the feedback after further review …"
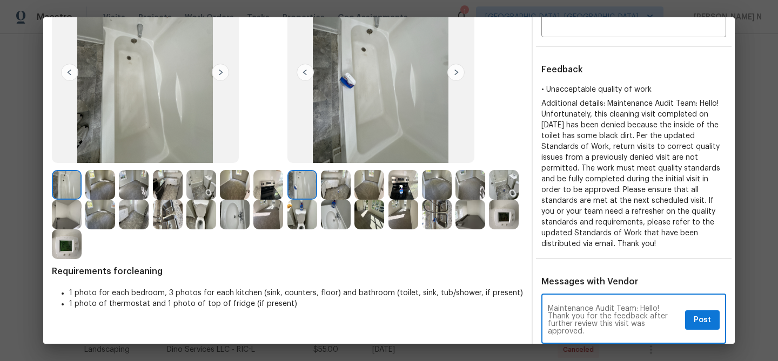
scroll to position [289, 0]
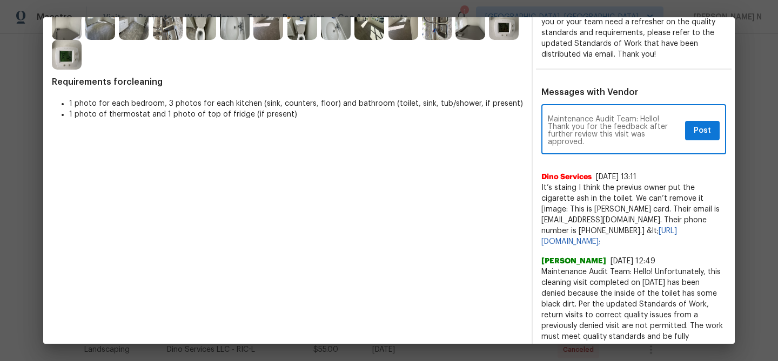
type textarea "Maintenance Audit Team: Hello! Thank you for the feedback after further review …"
click at [709, 130] on span "Post" at bounding box center [701, 130] width 17 height 13
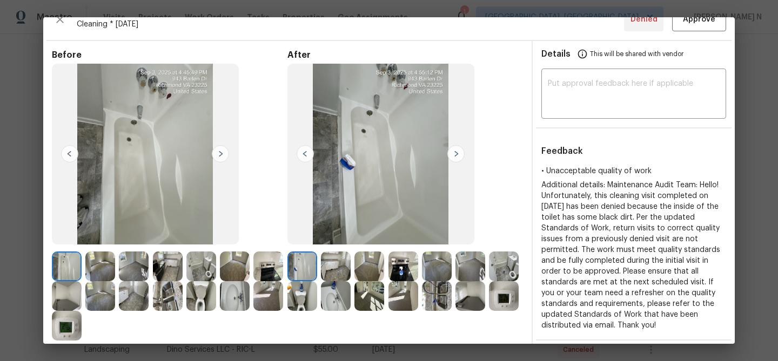
scroll to position [0, 0]
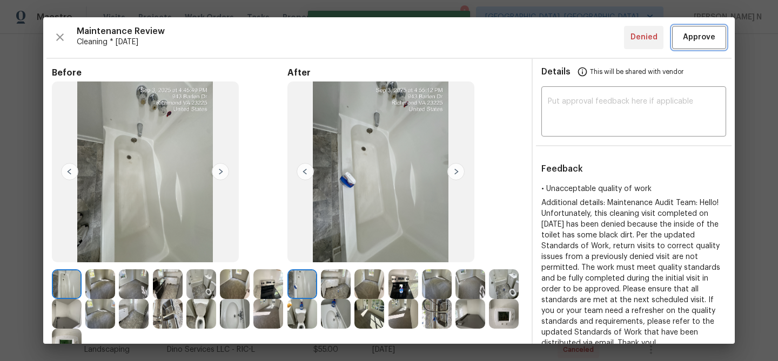
click at [709, 37] on span "Approve" at bounding box center [698, 37] width 32 height 13
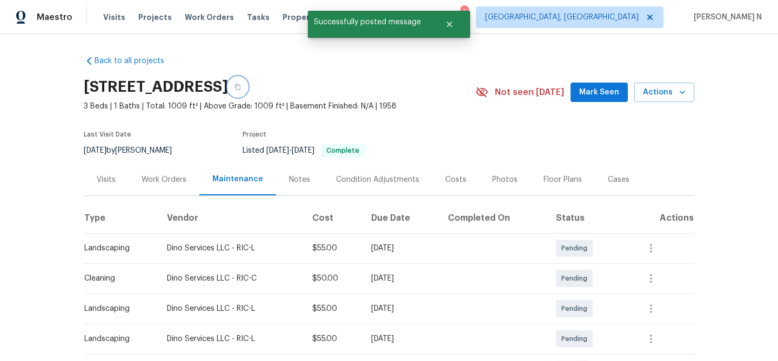
click at [247, 92] on button "button" at bounding box center [237, 86] width 19 height 19
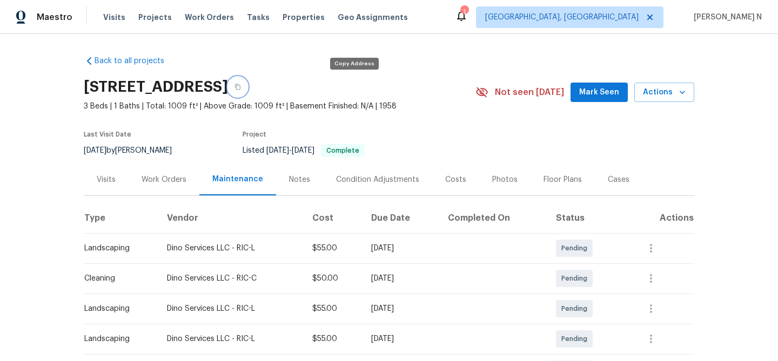
click at [247, 90] on button "button" at bounding box center [237, 86] width 19 height 19
